Goal: Task Accomplishment & Management: Use online tool/utility

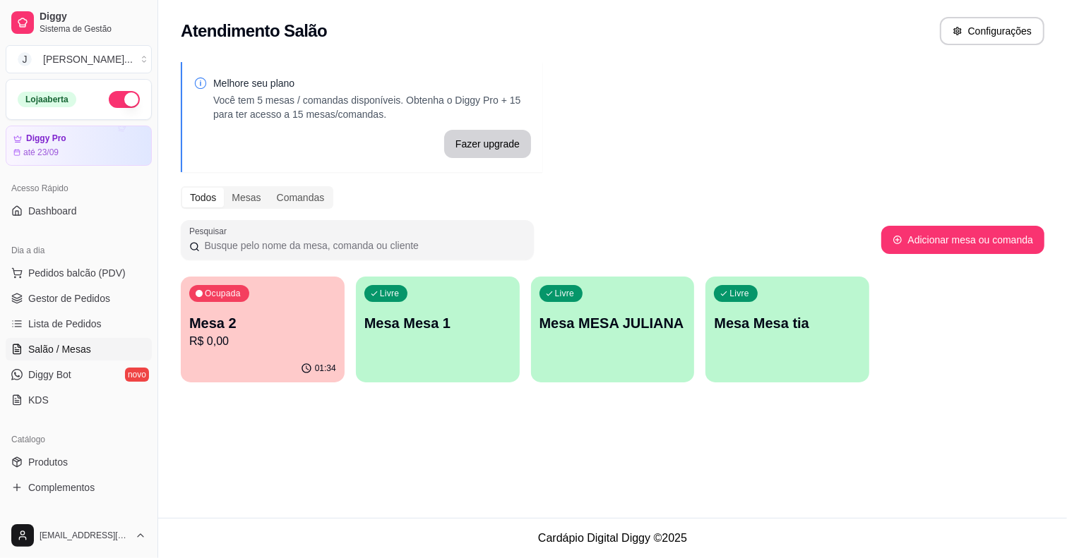
click at [276, 332] on p "Mesa 2" at bounding box center [262, 323] width 147 height 20
click at [90, 327] on span "Lista de Pedidos" at bounding box center [64, 324] width 73 height 14
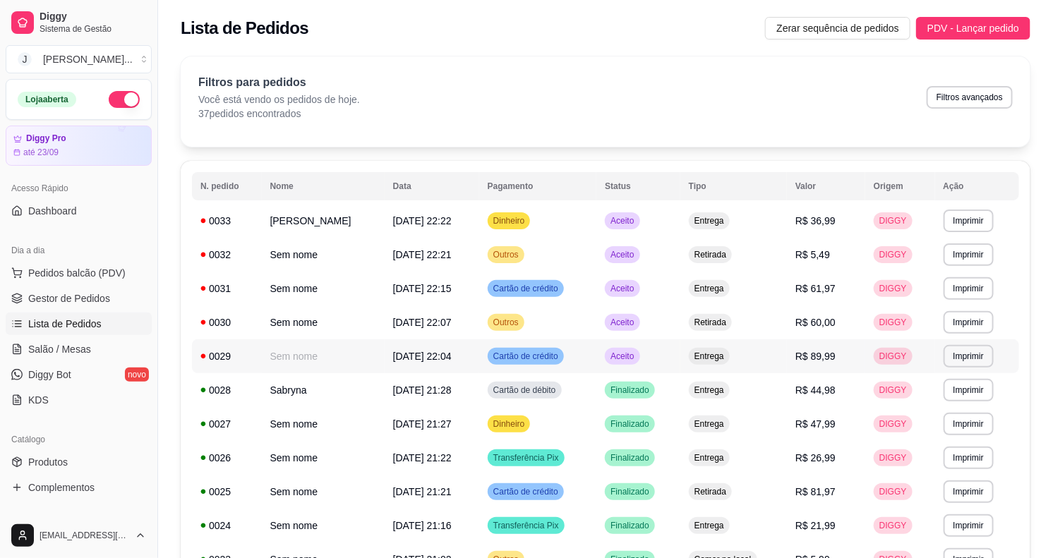
click at [654, 351] on td "Aceito" at bounding box center [638, 357] width 84 height 34
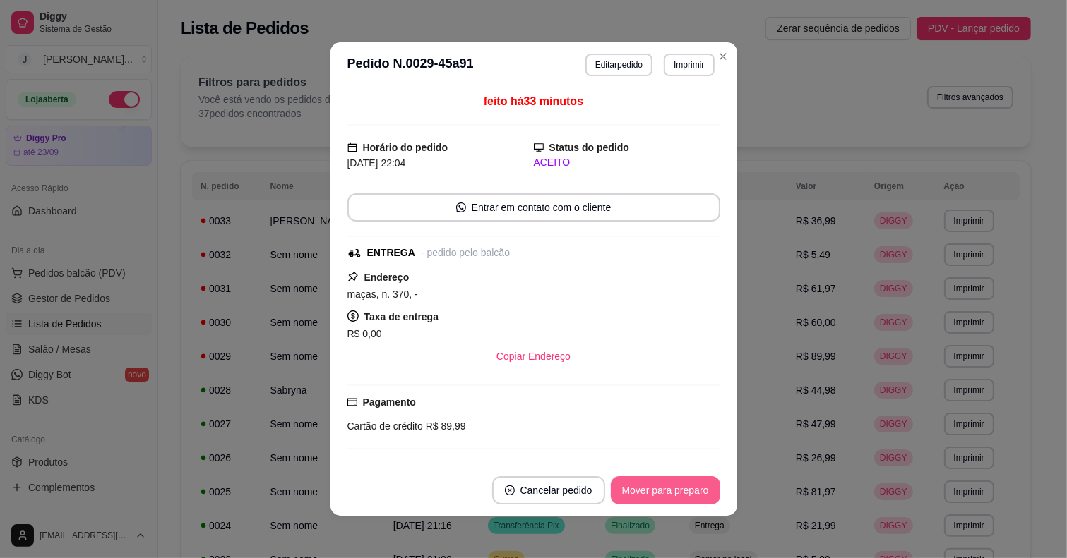
click at [688, 496] on button "Mover para preparo" at bounding box center [665, 490] width 109 height 28
click at [644, 491] on button "Mover para entrega" at bounding box center [666, 491] width 106 height 28
click at [644, 491] on button "Mover para finalizado" at bounding box center [661, 490] width 117 height 28
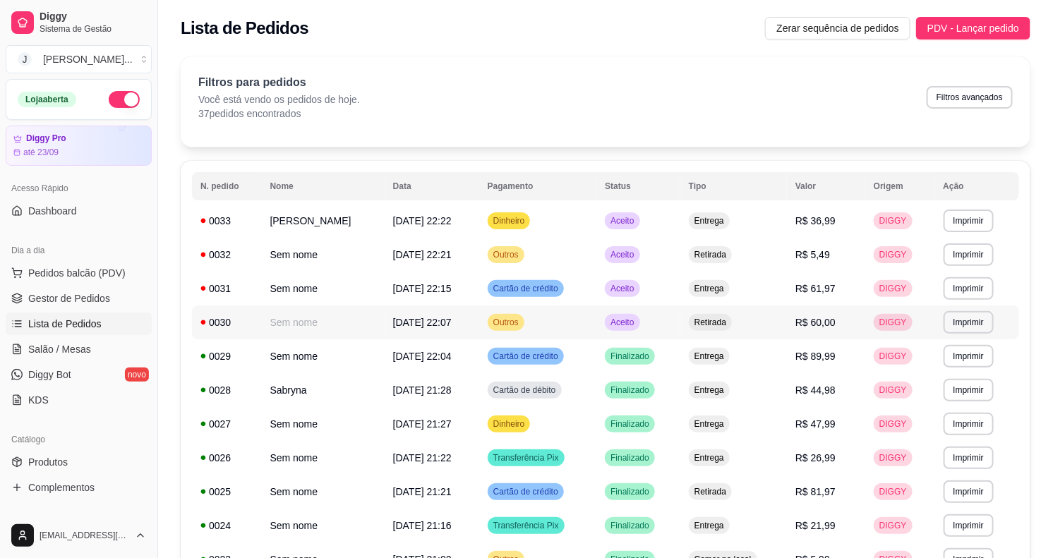
click at [668, 318] on td "Aceito" at bounding box center [638, 323] width 84 height 34
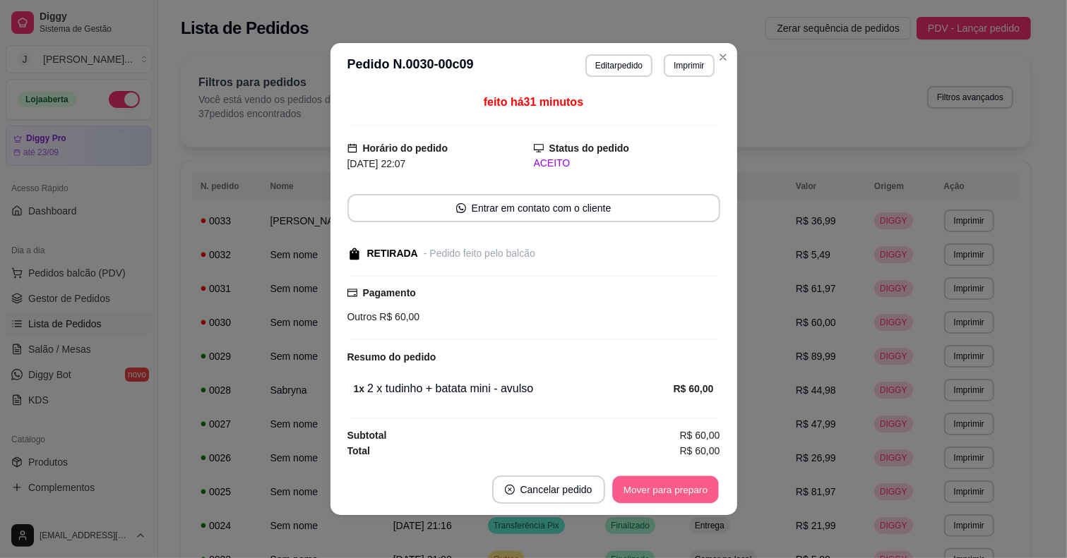
click at [667, 484] on button "Mover para preparo" at bounding box center [665, 490] width 106 height 28
click at [671, 491] on button "Mover para retirada disponível" at bounding box center [641, 490] width 151 height 28
click at [676, 487] on button "Mover para finalizado" at bounding box center [661, 490] width 114 height 28
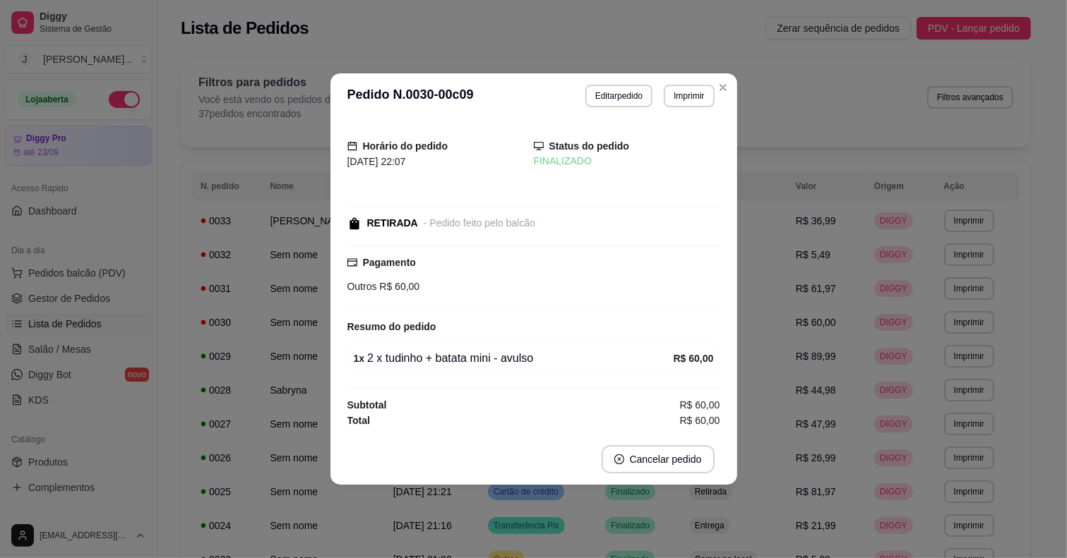
scroll to position [0, 0]
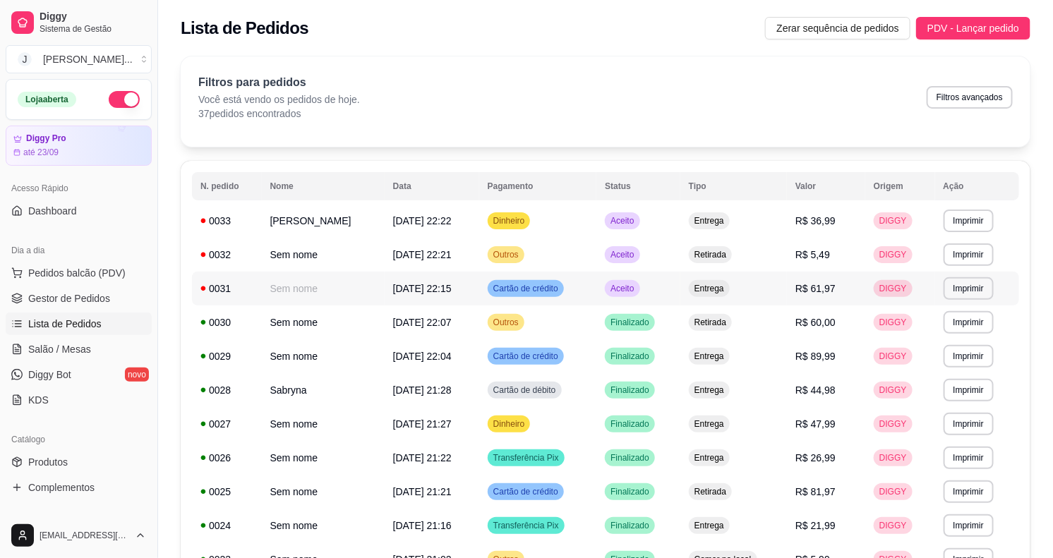
click at [743, 287] on td "Entrega" at bounding box center [733, 289] width 107 height 34
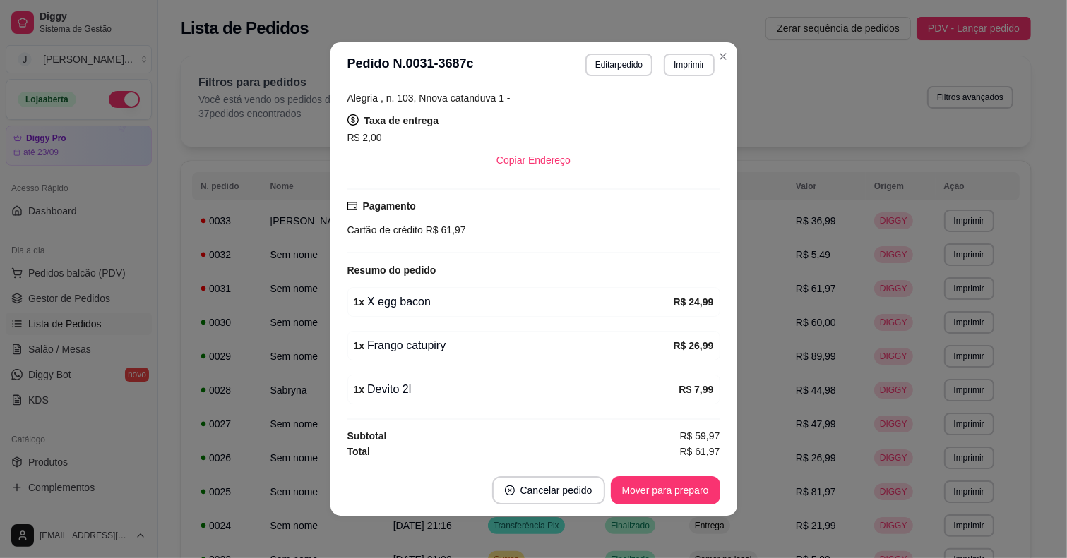
scroll to position [2, 0]
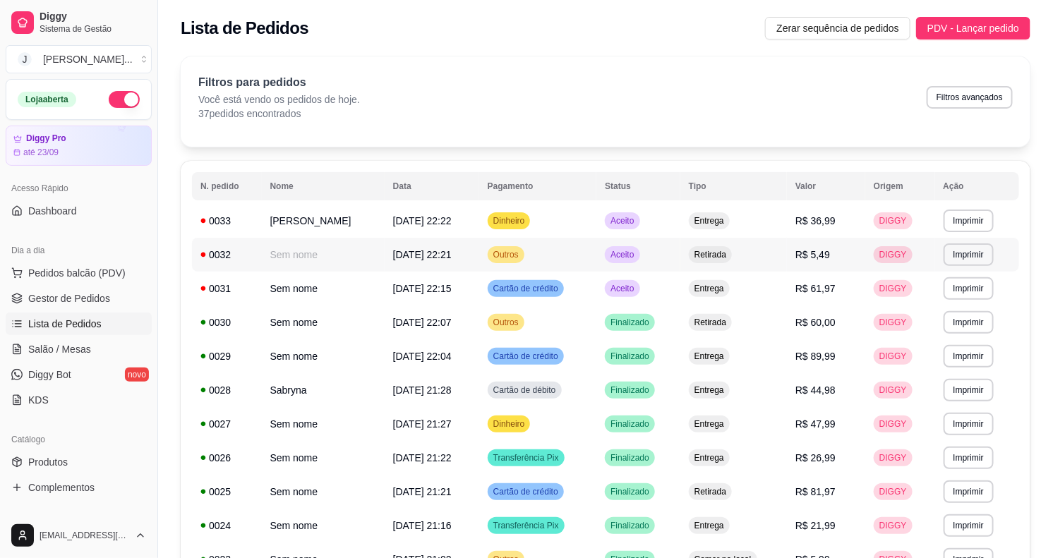
click at [731, 256] on td "Retirada" at bounding box center [733, 255] width 107 height 34
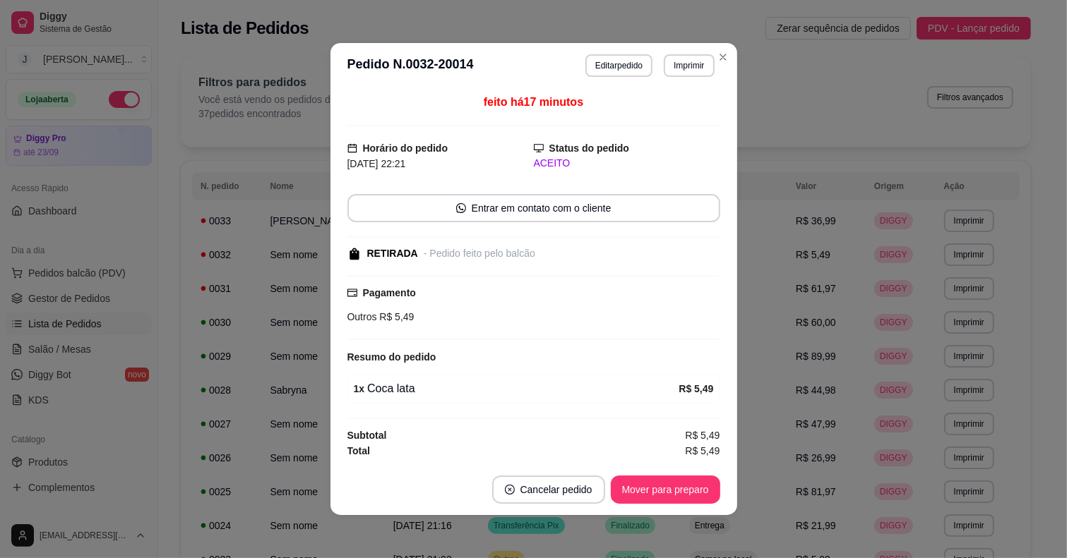
click at [671, 515] on footer "Cancelar pedido Mover para preparo" at bounding box center [533, 489] width 407 height 51
click at [675, 488] on button "Mover para preparo" at bounding box center [665, 490] width 106 height 28
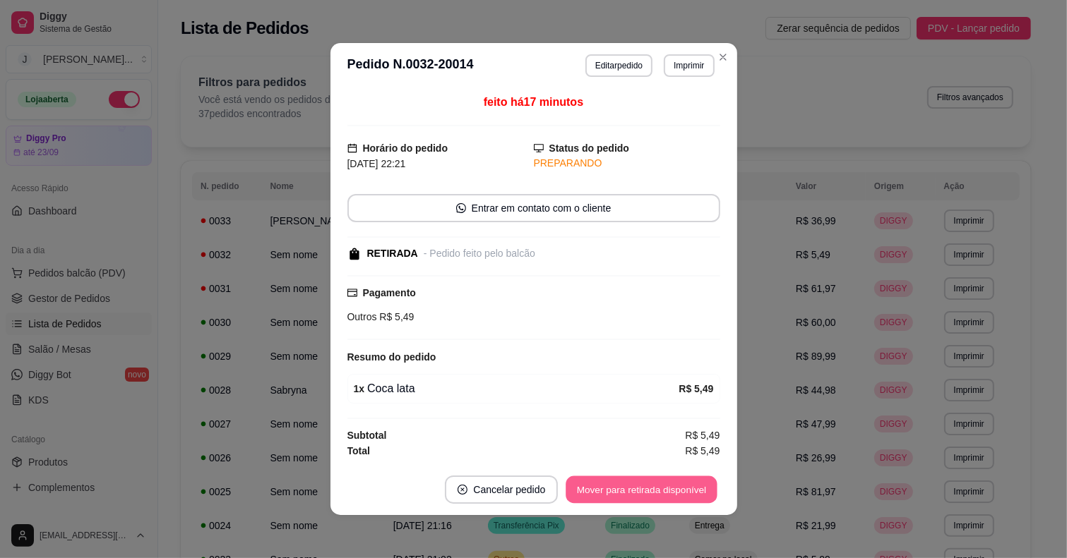
click at [675, 488] on button "Mover para retirada disponível" at bounding box center [641, 490] width 151 height 28
click at [675, 488] on div "Mover para retirada disponível" at bounding box center [631, 490] width 176 height 28
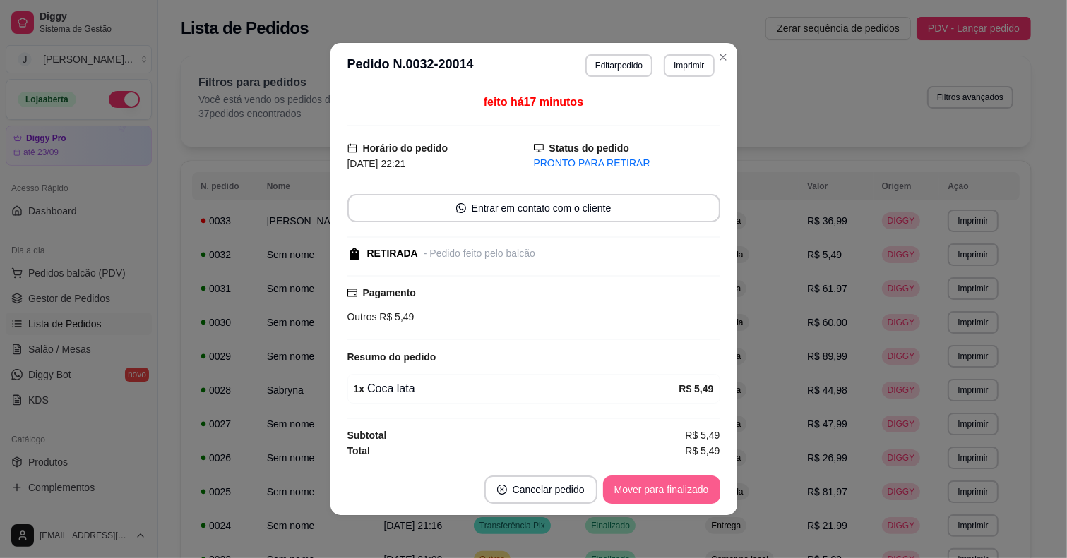
click at [685, 489] on button "Mover para finalizado" at bounding box center [661, 490] width 117 height 28
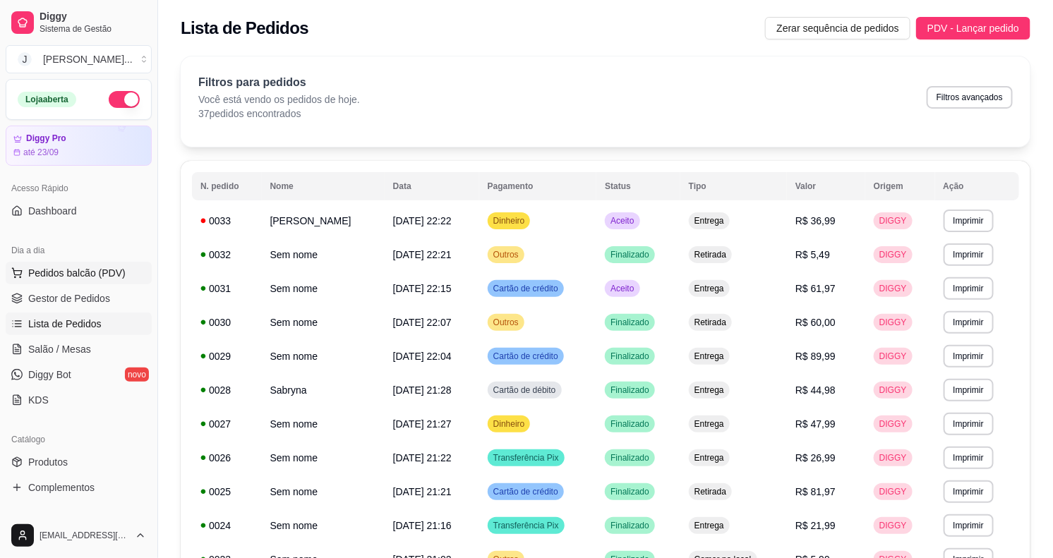
click at [62, 272] on span "Pedidos balcão (PDV)" at bounding box center [76, 273] width 97 height 14
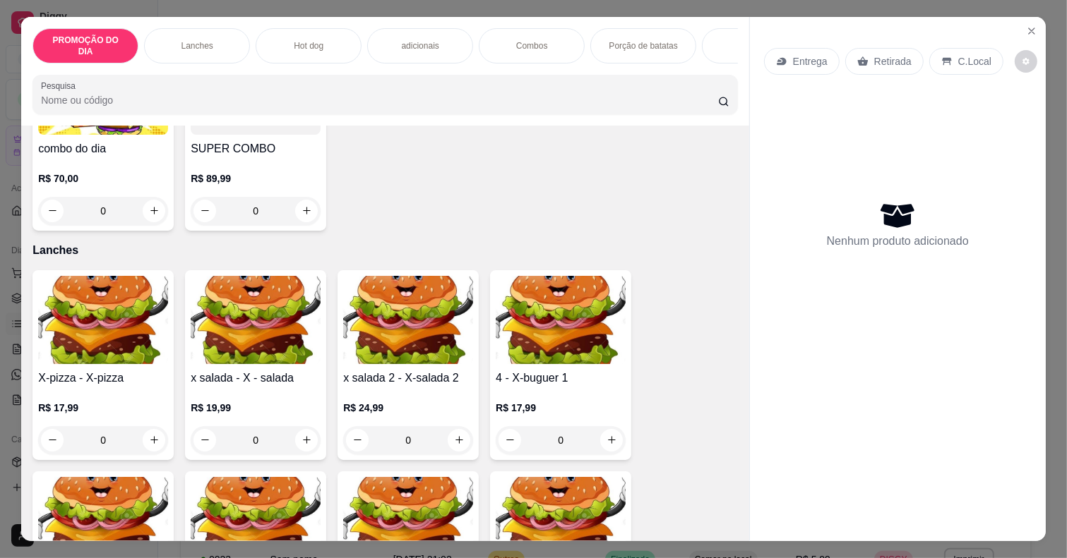
scroll to position [0, 142]
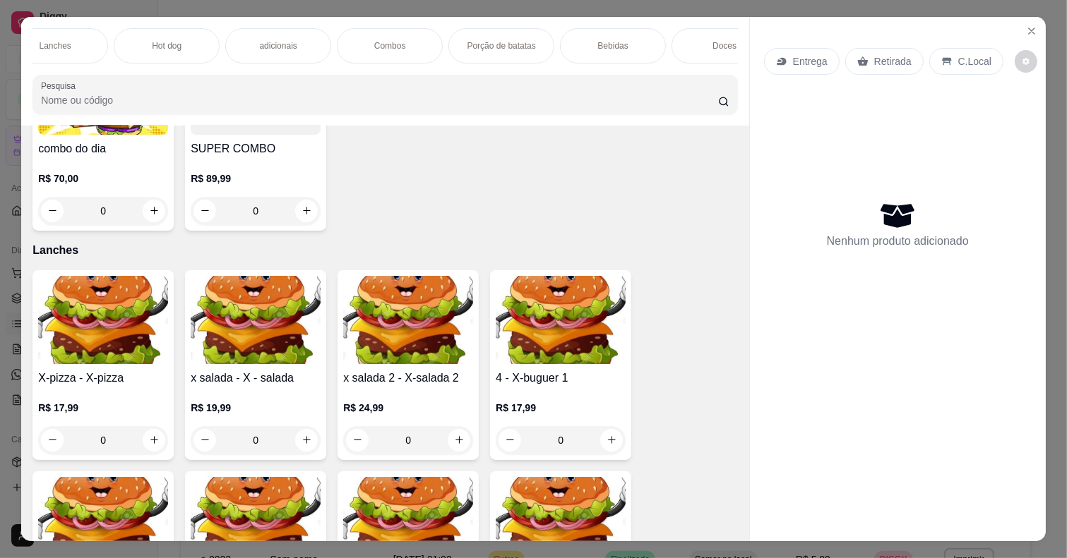
click at [575, 28] on div "Bebidas" at bounding box center [613, 45] width 106 height 35
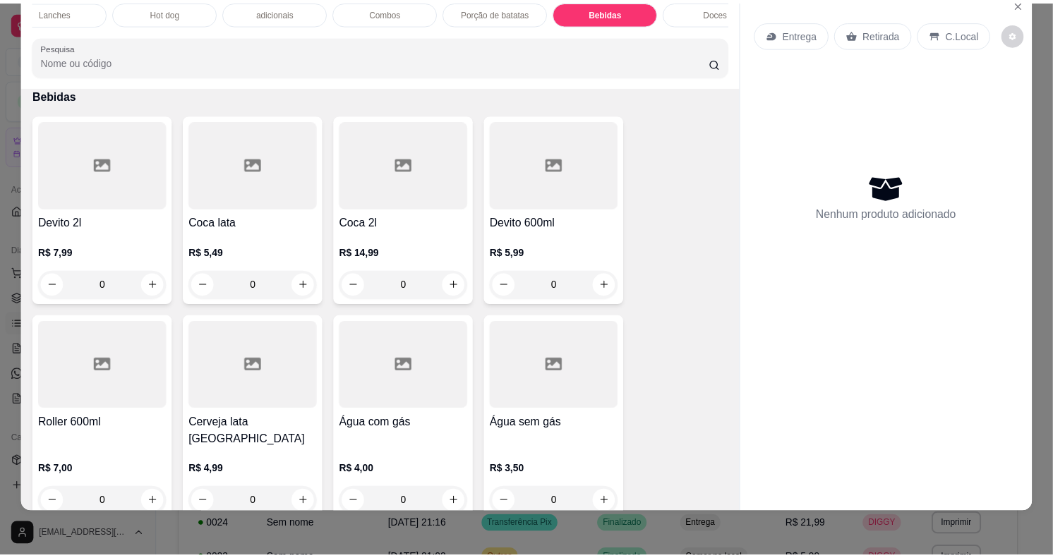
scroll to position [3402, 0]
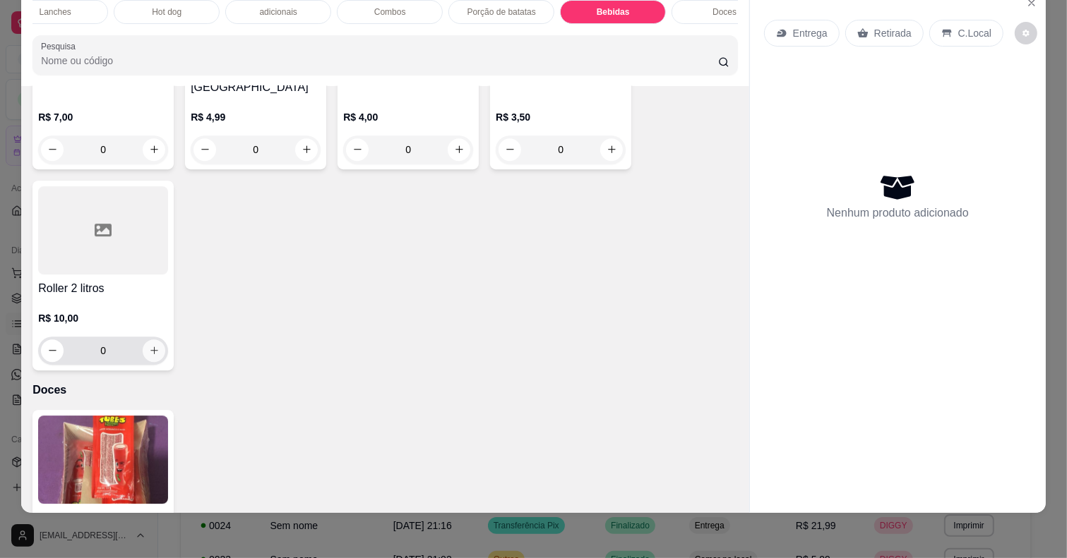
click at [149, 345] on icon "increase-product-quantity" at bounding box center [154, 350] width 11 height 11
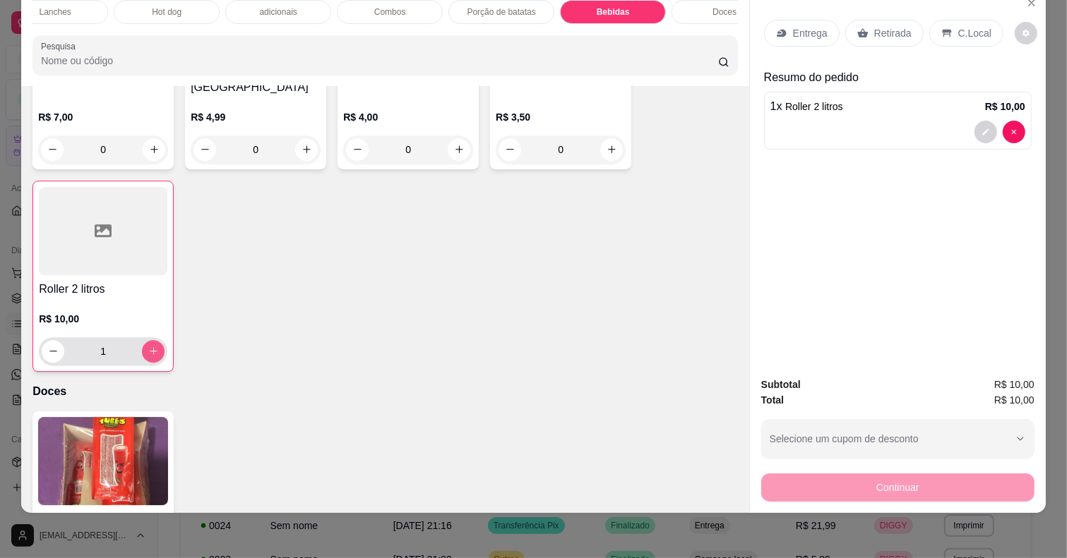
type input "1"
drag, startPoint x: 888, startPoint y: 20, endPoint x: 937, endPoint y: 464, distance: 446.6
click at [887, 26] on p "Retirada" at bounding box center [892, 33] width 37 height 14
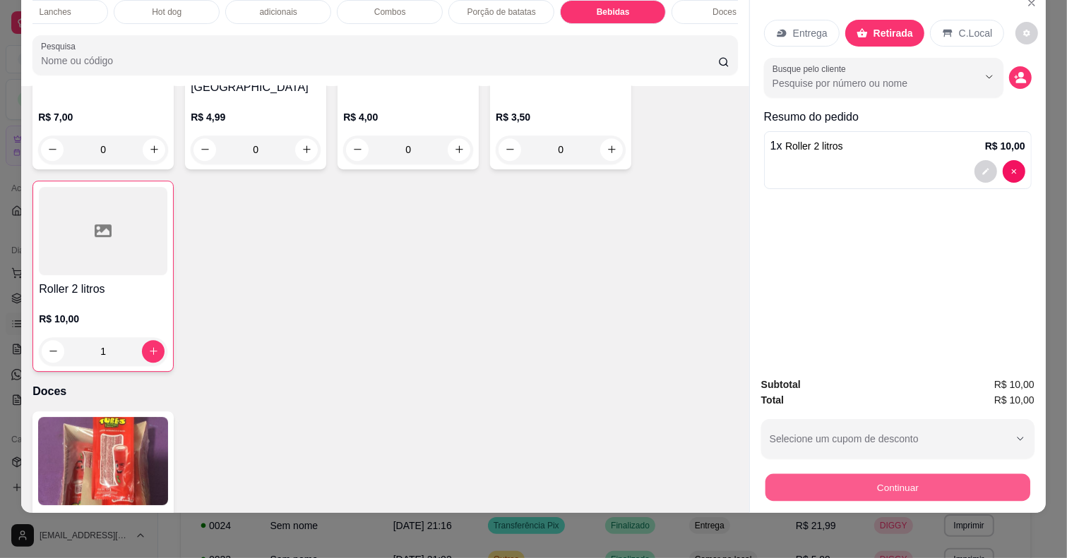
click at [932, 474] on button "Continuar" at bounding box center [897, 488] width 265 height 28
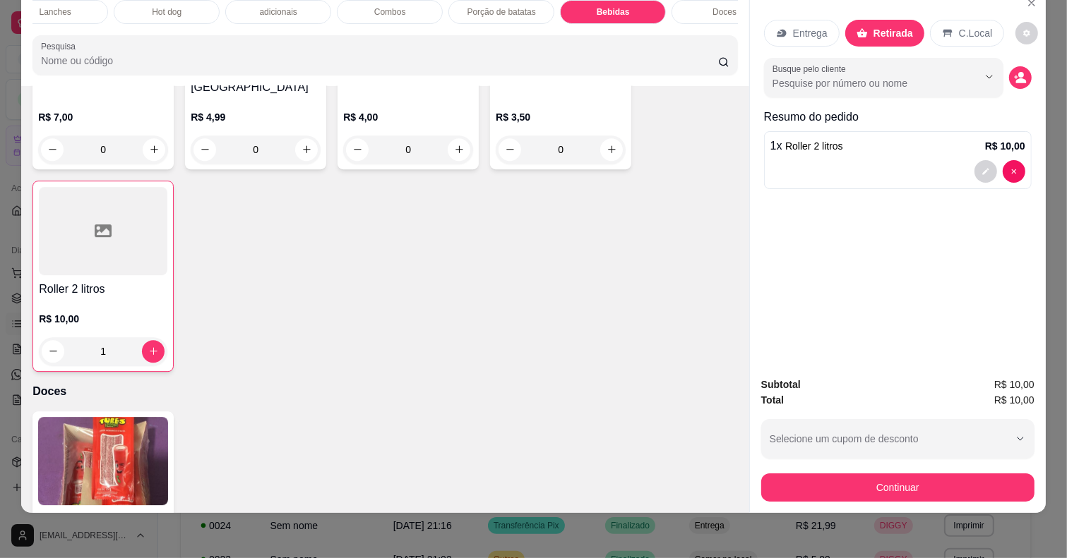
click at [615, 291] on div at bounding box center [629, 283] width 28 height 28
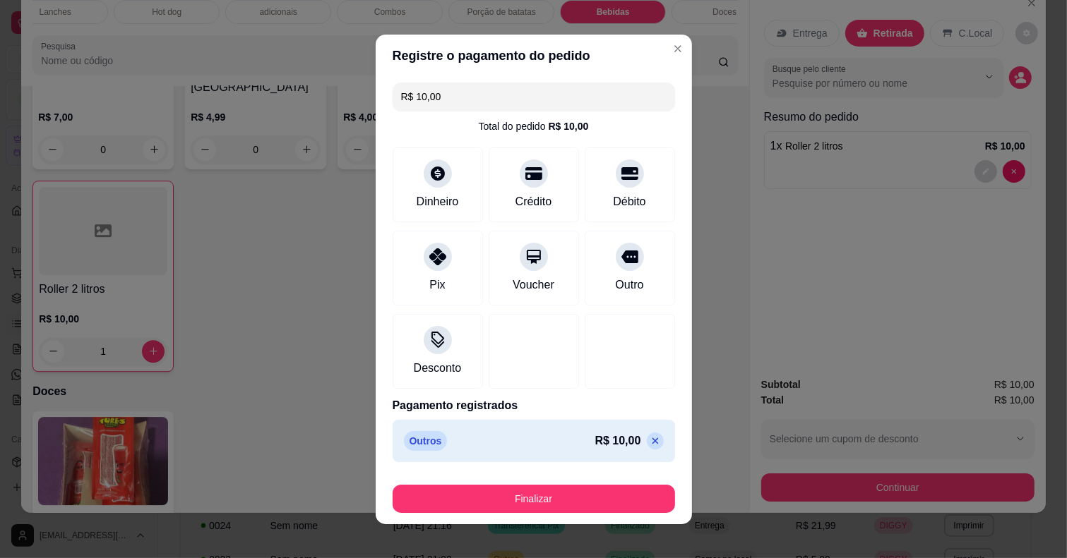
type input "R$ 0,00"
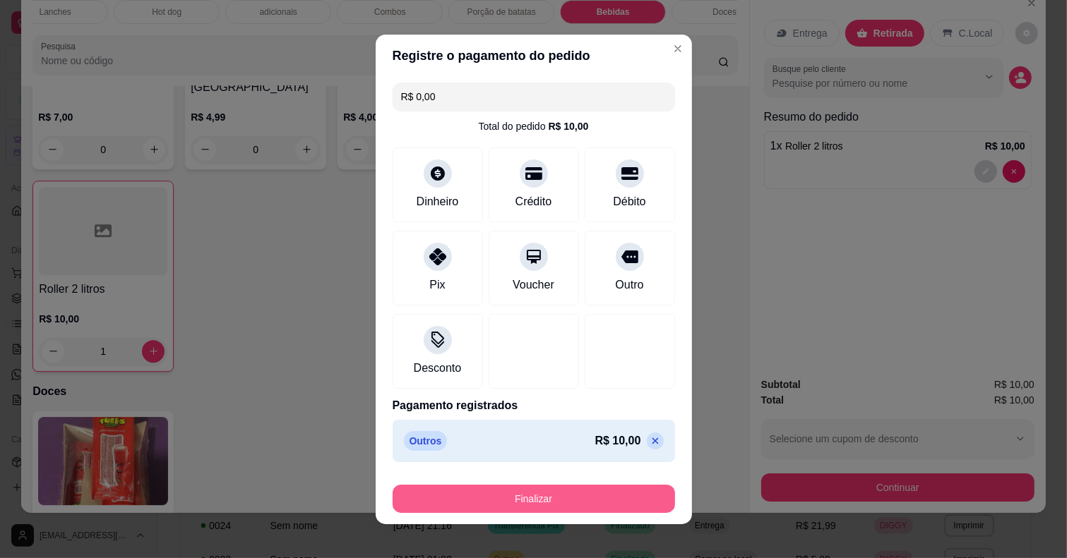
click at [595, 507] on button "Finalizar" at bounding box center [533, 499] width 282 height 28
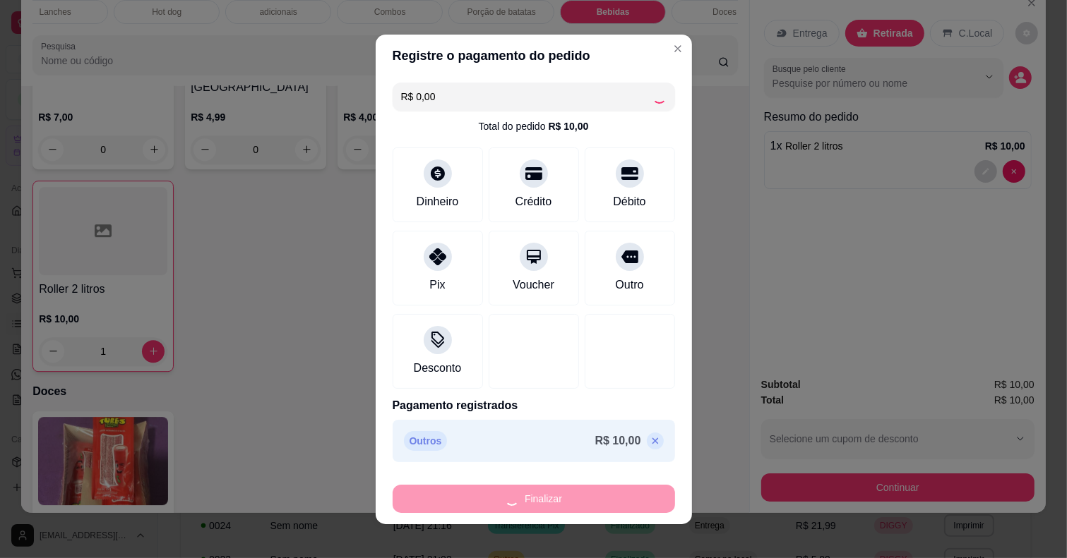
type input "0"
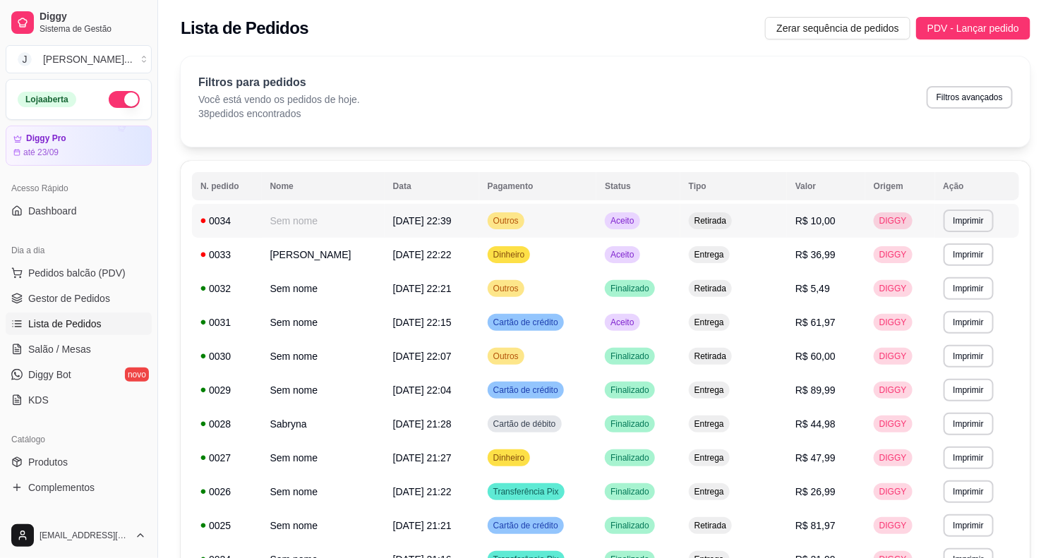
click at [658, 229] on td "Aceito" at bounding box center [638, 221] width 84 height 34
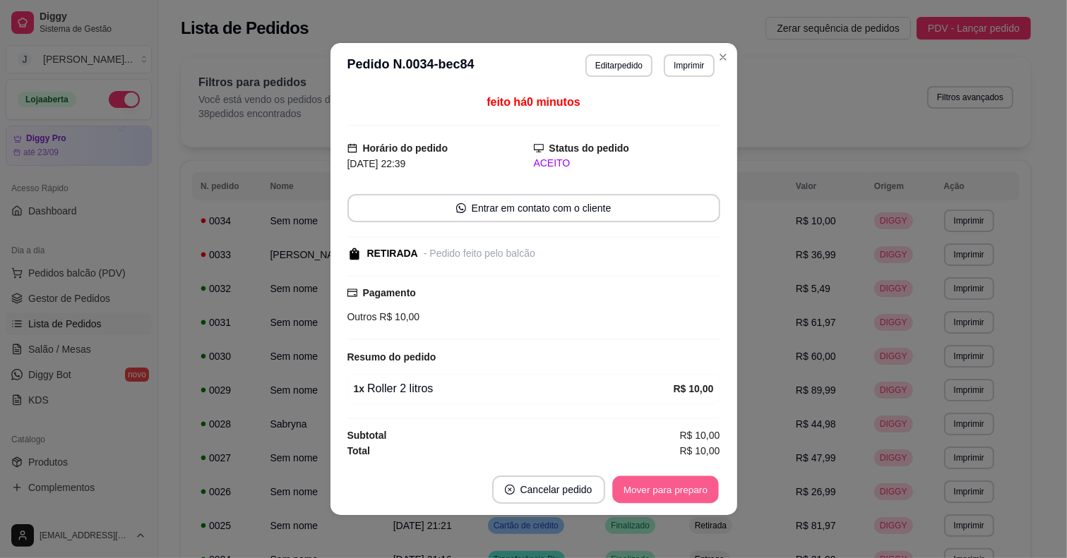
click at [623, 478] on button "Mover para preparo" at bounding box center [665, 490] width 106 height 28
click at [628, 481] on button "Mover para retirada disponível" at bounding box center [641, 490] width 151 height 28
click at [634, 491] on button "Mover para finalizado" at bounding box center [661, 490] width 117 height 28
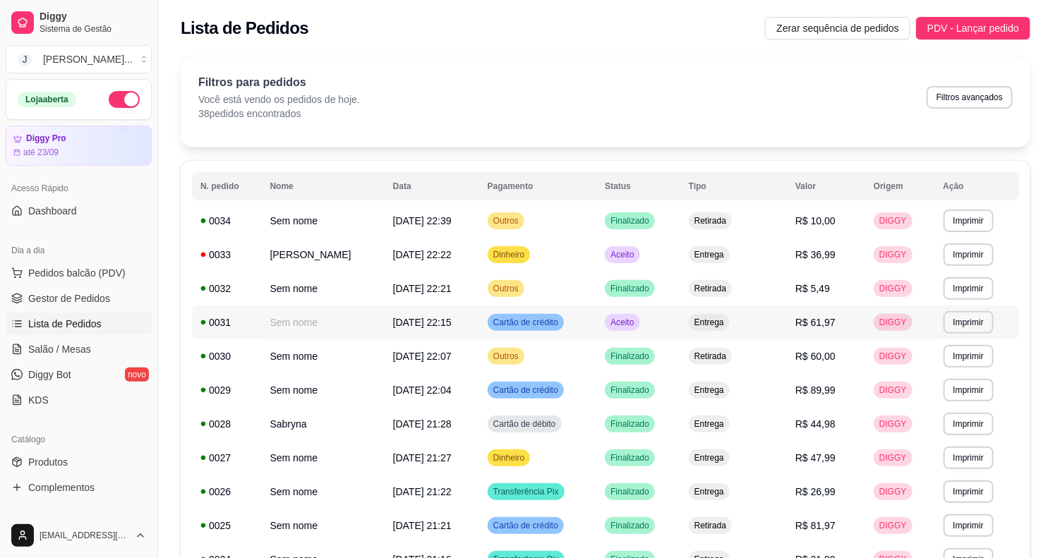
click at [651, 325] on td "Aceito" at bounding box center [638, 323] width 84 height 34
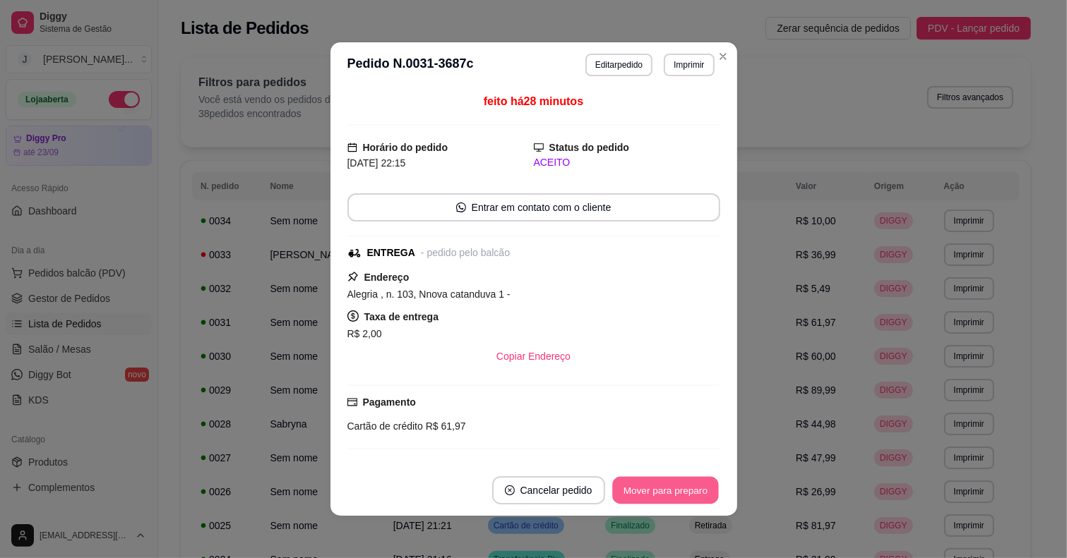
click at [665, 496] on button "Mover para preparo" at bounding box center [665, 491] width 106 height 28
click at [665, 496] on button "Mover para entrega" at bounding box center [665, 490] width 109 height 28
click at [668, 489] on button "Mover para finalizado" at bounding box center [661, 490] width 117 height 28
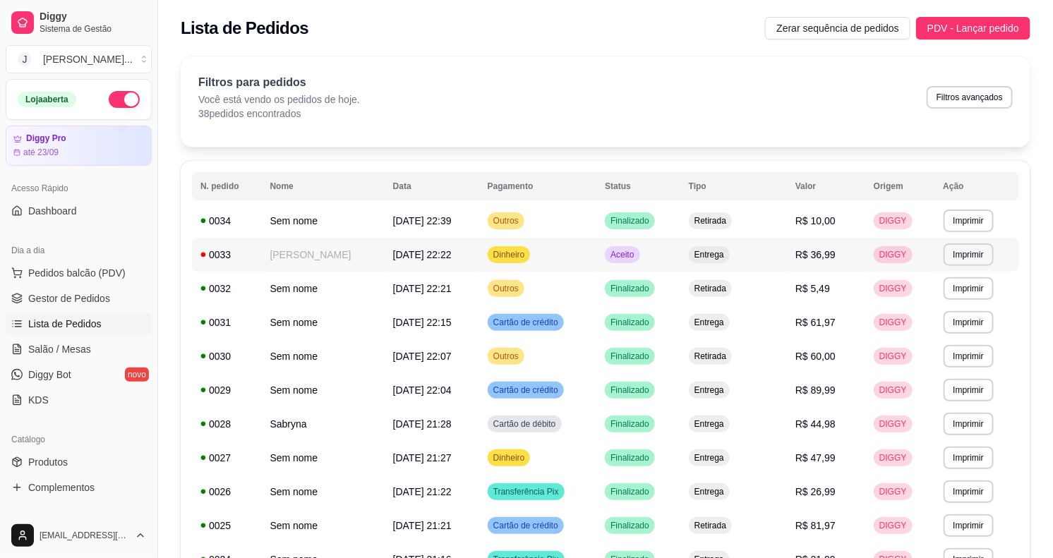
click at [644, 253] on td "Aceito" at bounding box center [638, 255] width 84 height 34
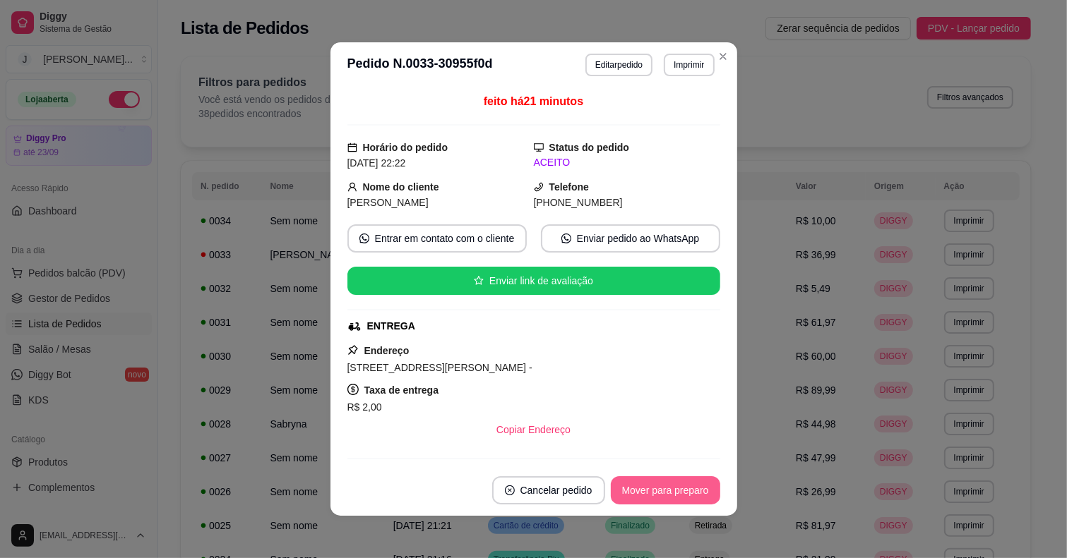
click at [637, 478] on button "Mover para preparo" at bounding box center [665, 490] width 109 height 28
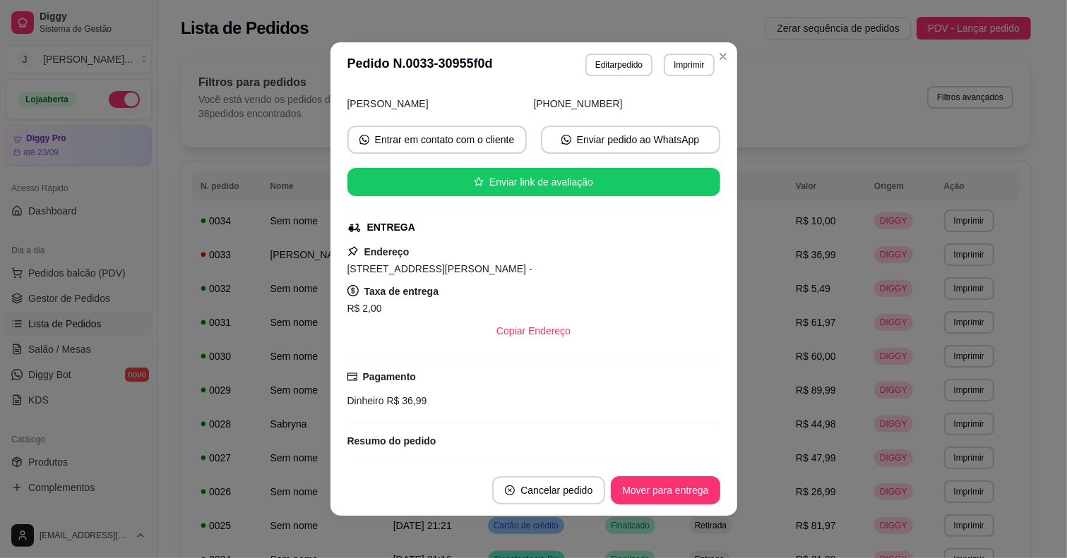
click at [656, 481] on button "Mover para entrega" at bounding box center [665, 490] width 109 height 28
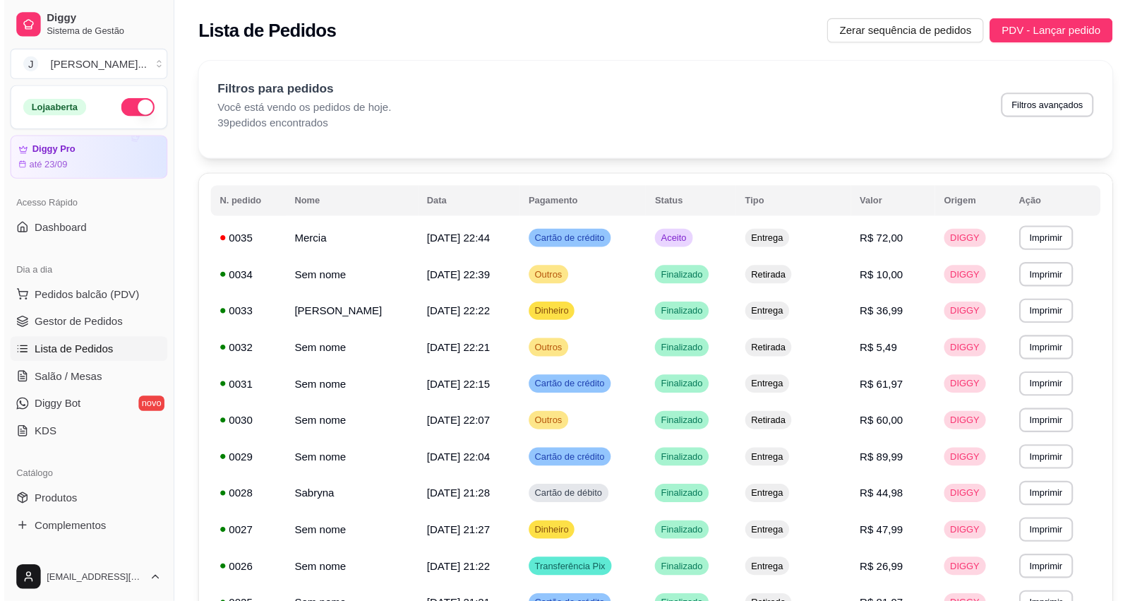
scroll to position [4, 0]
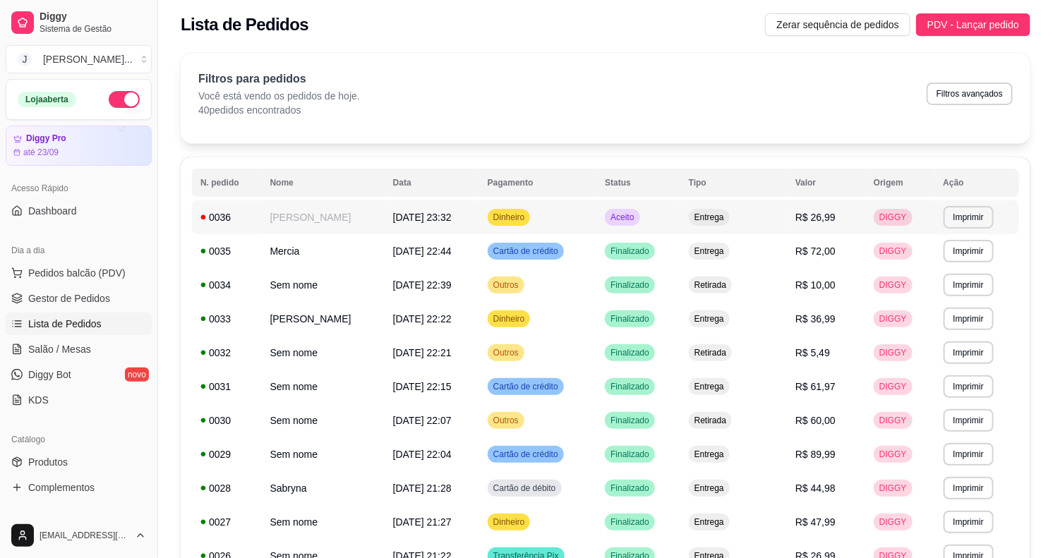
click at [548, 219] on td "Dinheiro" at bounding box center [537, 217] width 117 height 34
